Goal: Find contact information: Find contact information

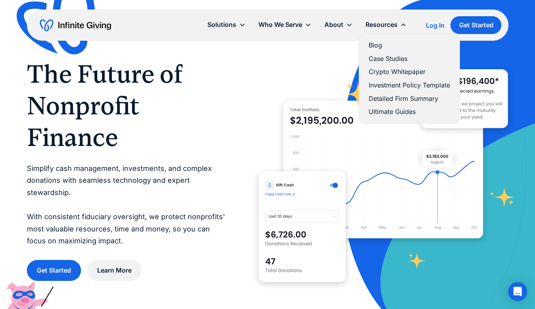
click at [386, 25] on div "Resources" at bounding box center [381, 24] width 32 height 11
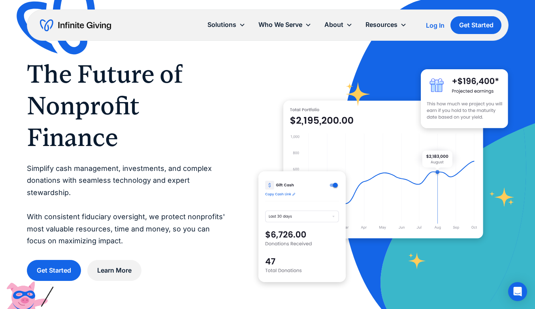
click at [388, 26] on div "Resources" at bounding box center [381, 24] width 32 height 11
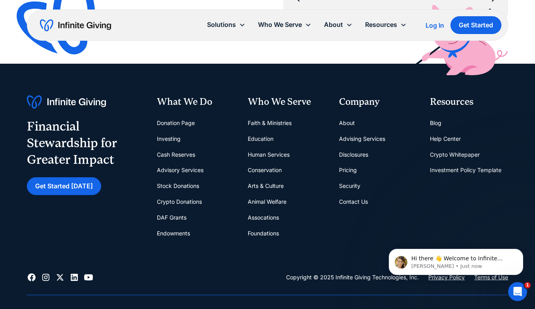
scroll to position [3166, 0]
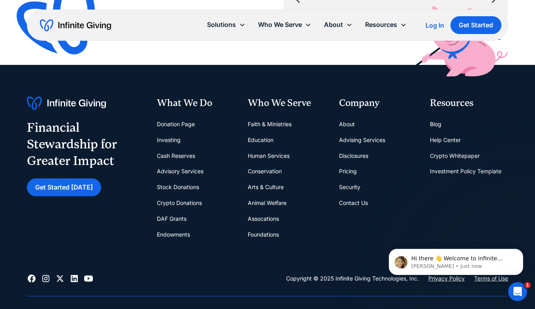
click at [344, 195] on link "Contact Us" at bounding box center [353, 203] width 29 height 16
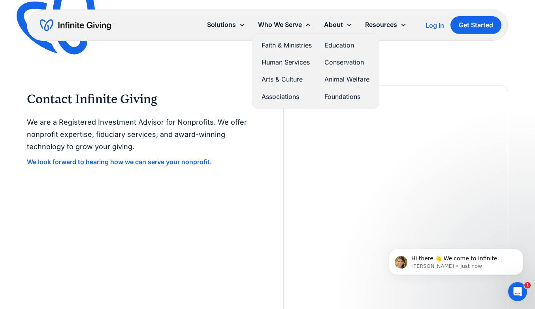
click at [289, 17] on div "Who We Serve" at bounding box center [285, 24] width 66 height 17
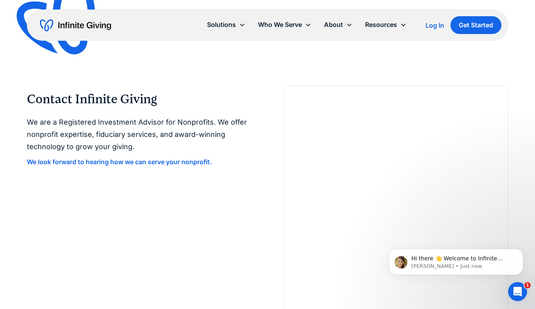
click at [106, 25] on img "home" at bounding box center [75, 25] width 71 height 13
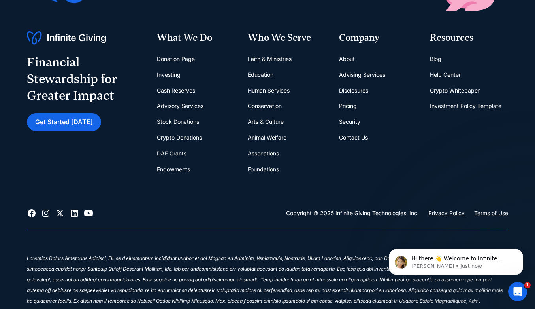
scroll to position [3174, 0]
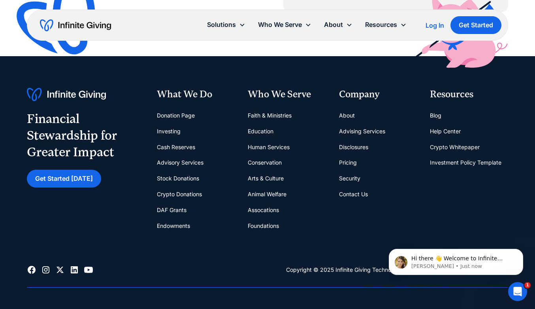
click at [362, 186] on link "Contact Us" at bounding box center [353, 194] width 29 height 16
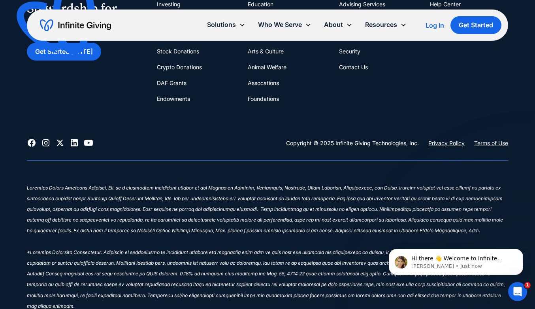
scroll to position [590, 0]
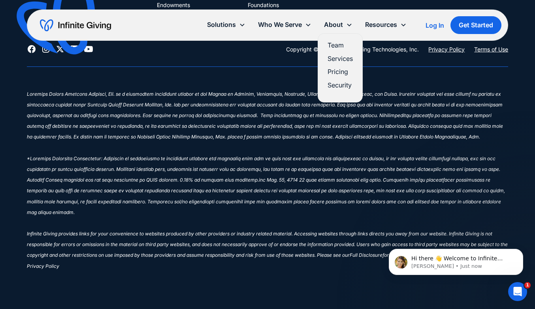
click at [342, 42] on link "Team" at bounding box center [340, 45] width 25 height 11
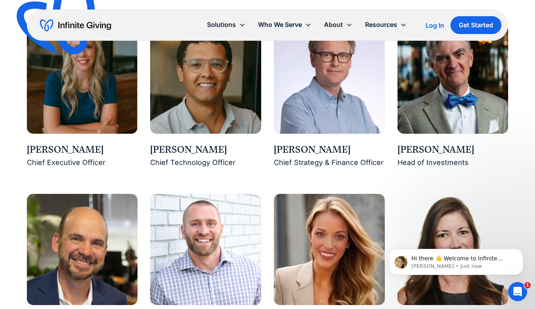
scroll to position [697, 0]
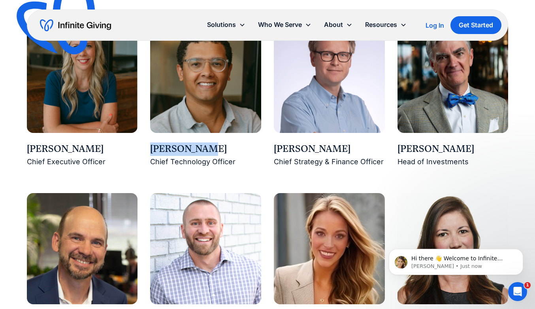
drag, startPoint x: 207, startPoint y: 151, endPoint x: 146, endPoint y: 147, distance: 61.4
copy div "[PERSON_NAME]"
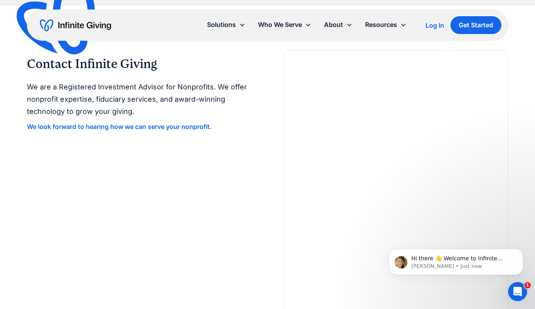
scroll to position [2035, 0]
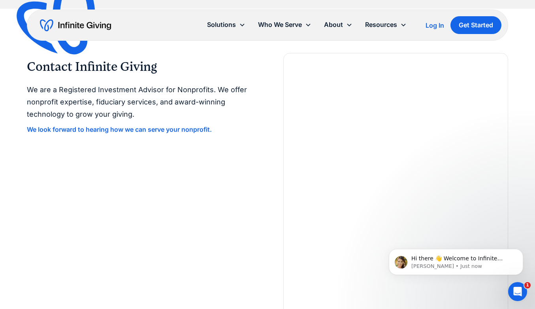
click at [178, 125] on strong "We look forward to hearing how we can serve your nonprofit." at bounding box center [119, 129] width 185 height 8
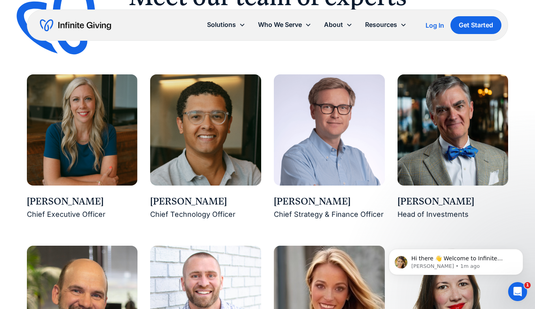
scroll to position [679, 0]
